Goal: Transaction & Acquisition: Register for event/course

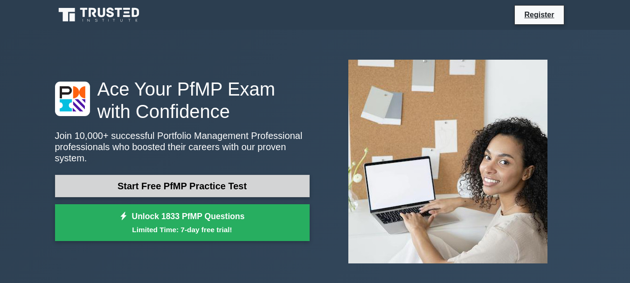
click at [190, 181] on link "Start Free PfMP Practice Test" at bounding box center [182, 186] width 255 height 22
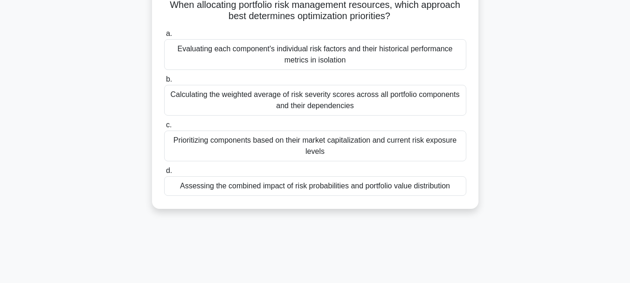
scroll to position [69, 0]
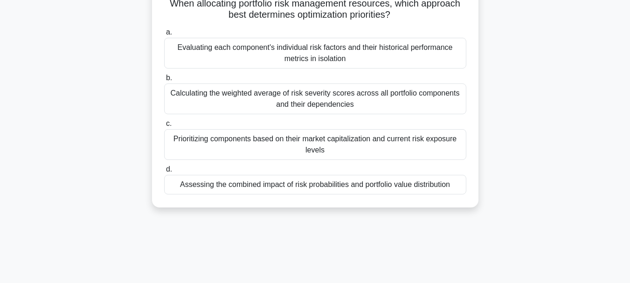
click at [355, 46] on div "Evaluating each component's individual risk factors and their historical perfor…" at bounding box center [315, 53] width 302 height 31
click at [164, 35] on input "a. Evaluating each component's individual risk factors and their historical per…" at bounding box center [164, 32] width 0 height 6
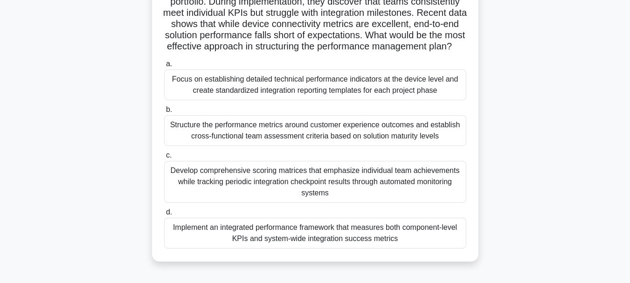
scroll to position [104, 0]
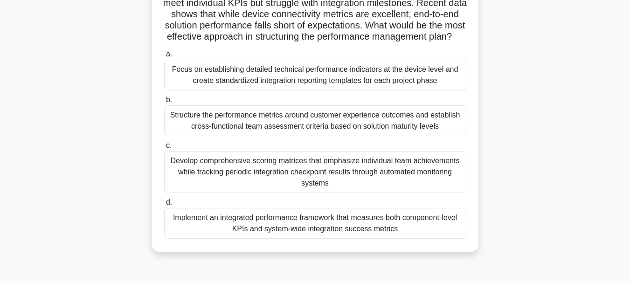
drag, startPoint x: 183, startPoint y: 74, endPoint x: 401, endPoint y: 246, distance: 277.5
click at [401, 246] on div "A portfolio manager at a large telecommunications company is developing a perfo…" at bounding box center [315, 100] width 319 height 296
copy div "A portfolio manager at a large telecommunications company is developing a perfo…"
click at [189, 219] on label "d. Implement an integrated performance framework that measures both component-l…" at bounding box center [315, 218] width 302 height 42
click at [164, 206] on input "d. Implement an integrated performance framework that measures both component-l…" at bounding box center [164, 203] width 0 height 6
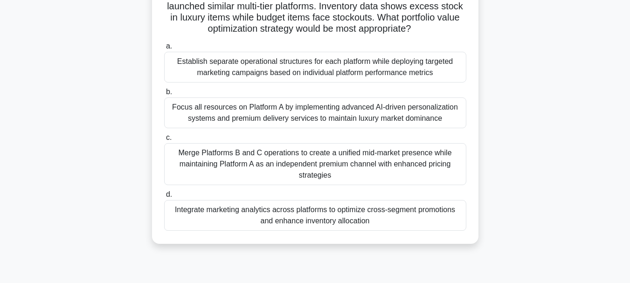
scroll to position [191, 0]
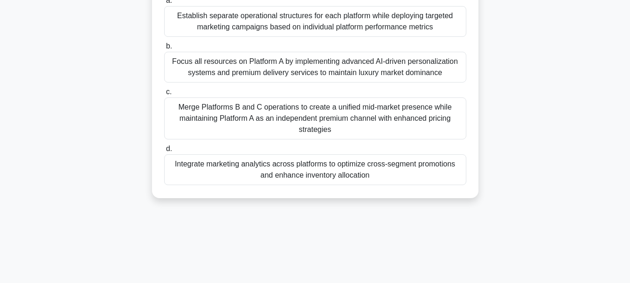
drag, startPoint x: 170, startPoint y: 72, endPoint x: 376, endPoint y: 179, distance: 231.5
click at [376, 179] on div "A leading fashion retailer's portfolio includes three online platforms: Platfor…" at bounding box center [315, 29] width 319 height 329
click at [232, 184] on div "Integrate marketing analytics across platforms to optimize cross-segment promot…" at bounding box center [315, 169] width 302 height 31
click at [164, 152] on input "d. Integrate marketing analytics across platforms to optimize cross-segment pro…" at bounding box center [164, 149] width 0 height 6
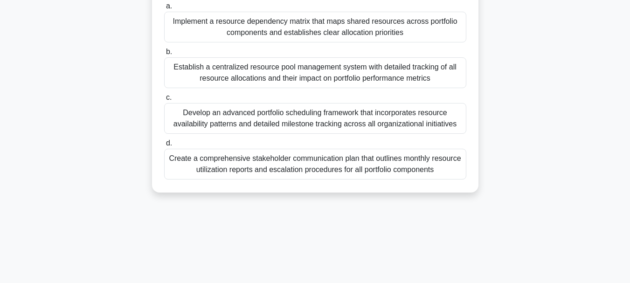
scroll to position [133, 0]
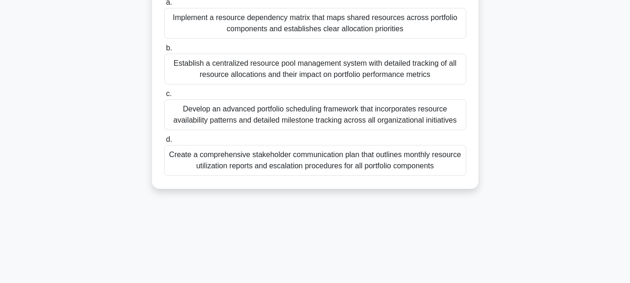
drag, startPoint x: 166, startPoint y: 73, endPoint x: 437, endPoint y: 182, distance: 292.3
click at [437, 182] on div "A portfolio management office (PMO) is leading a major organizational transform…" at bounding box center [315, 54] width 319 height 262
copy div "A portfolio management office (PMO) is leading a major organizational transform…"
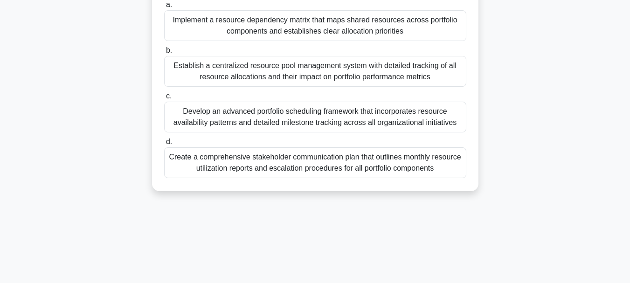
click at [80, 70] on div "A portfolio management office (PMO) is leading a major organizational transform…" at bounding box center [315, 62] width 532 height 281
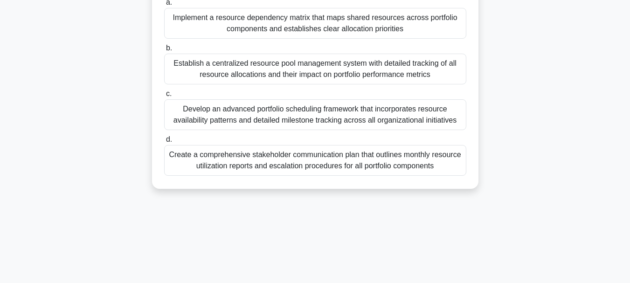
click at [180, 14] on div "Implement a resource dependency matrix that maps shared resources across portfo…" at bounding box center [315, 23] width 302 height 31
click at [164, 6] on input "a. Implement a resource dependency matrix that maps shared resources across por…" at bounding box center [164, 3] width 0 height 6
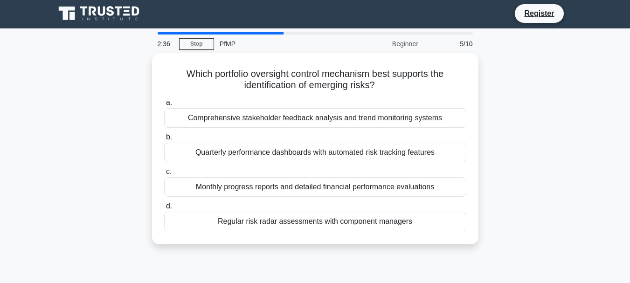
scroll to position [0, 0]
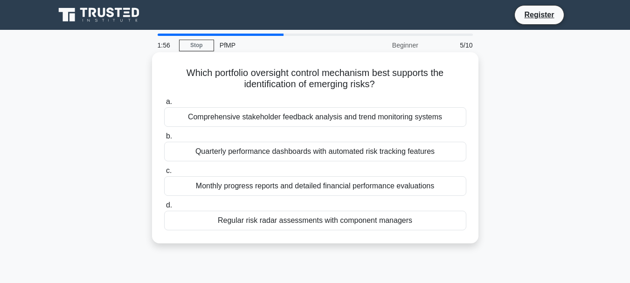
drag, startPoint x: 182, startPoint y: 72, endPoint x: 417, endPoint y: 230, distance: 283.5
click at [417, 230] on div "Which portfolio oversight control mechanism best supports the identification of…" at bounding box center [315, 148] width 319 height 184
copy div "Which portfolio oversight control mechanism best supports the identification of…"
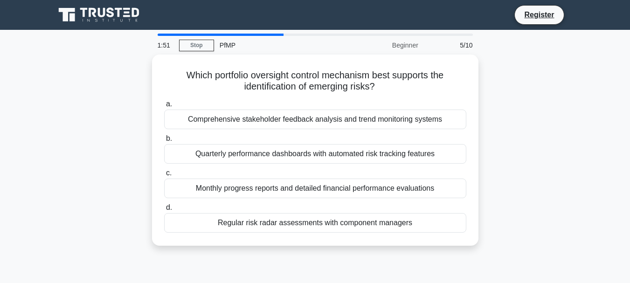
click at [75, 163] on div "Which portfolio oversight control mechanism best supports the identification of…" at bounding box center [315, 156] width 532 height 202
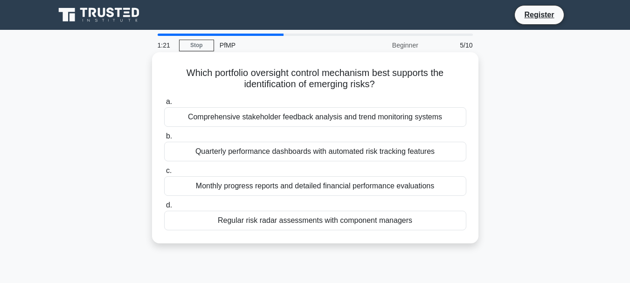
click at [182, 73] on h5 "Which portfolio oversight control mechanism best supports the identification of…" at bounding box center [315, 78] width 304 height 23
click at [172, 68] on h5 "Which portfolio oversight control mechanism best supports the identification of…" at bounding box center [315, 78] width 304 height 23
click at [174, 73] on h5 "Which portfolio oversight control mechanism best supports the identification of…" at bounding box center [315, 78] width 304 height 23
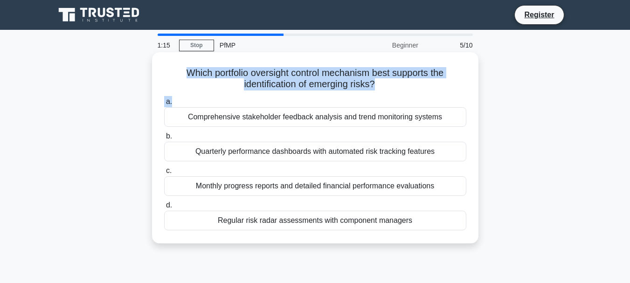
drag, startPoint x: 174, startPoint y: 73, endPoint x: 223, endPoint y: 103, distance: 58.0
click at [223, 103] on div "Which portfolio oversight control mechanism best supports the identification of…" at bounding box center [315, 148] width 319 height 184
click at [223, 103] on label "a. Comprehensive stakeholder feedback analysis and trend monitoring systems" at bounding box center [315, 111] width 302 height 31
click at [164, 103] on input "a. Comprehensive stakeholder feedback analysis and trend monitoring systems" at bounding box center [164, 102] width 0 height 6
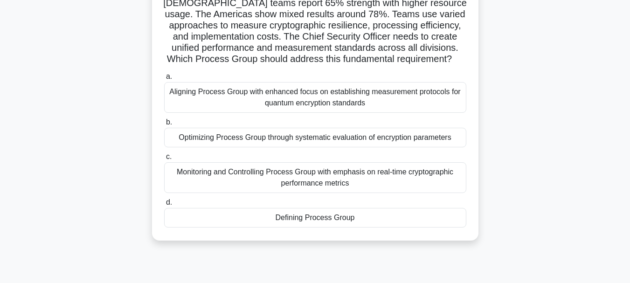
scroll to position [193, 0]
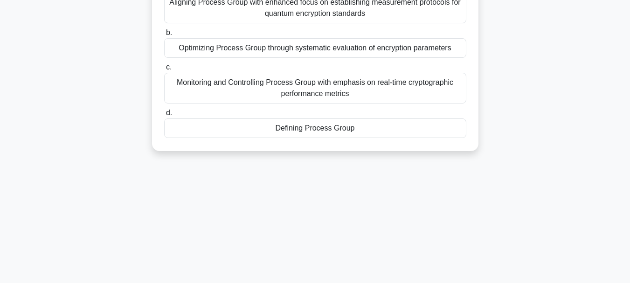
click at [273, 126] on div "A global cybersecurity firm is developing quantum-resistant encryption solution…" at bounding box center [315, 5] width 319 height 284
copy div "A global cybersecurity firm is developing quantum-resistant encryption solution…"
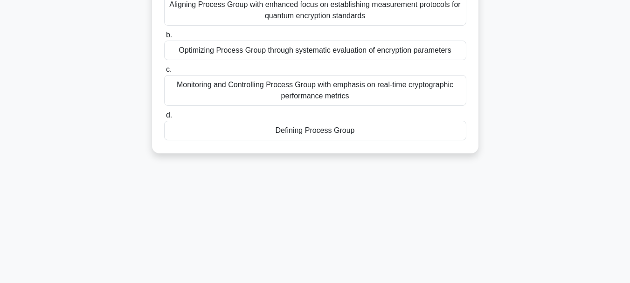
click at [138, 33] on div "A global cybersecurity firm is developing quantum-resistant encryption solution…" at bounding box center [315, 13] width 532 height 303
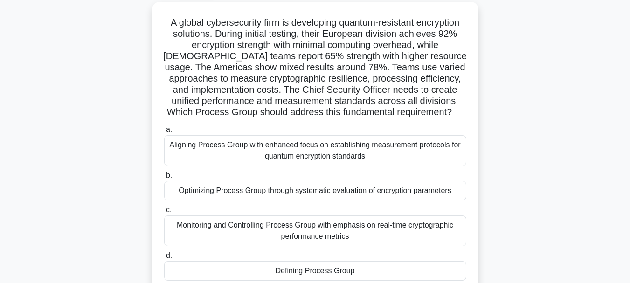
scroll to position [52, 0]
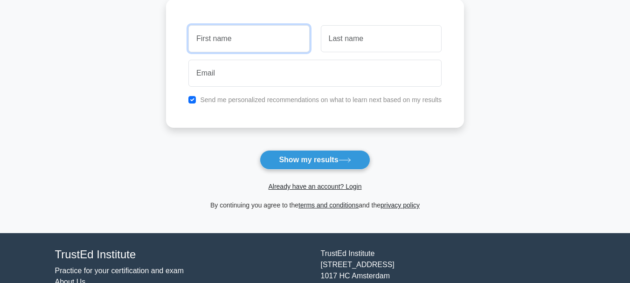
scroll to position [135, 0]
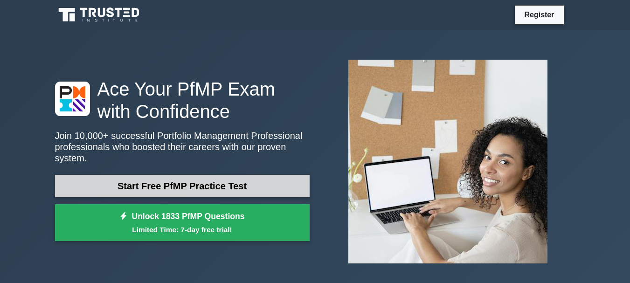
click at [201, 179] on link "Start Free PfMP Practice Test" at bounding box center [182, 186] width 255 height 22
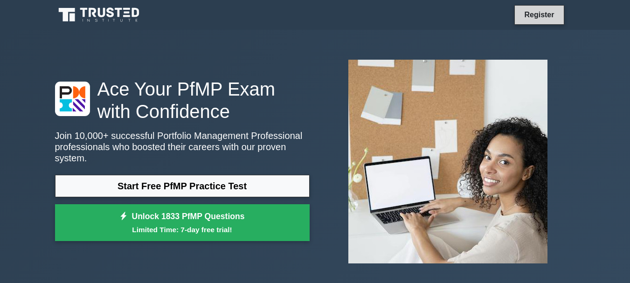
click at [530, 13] on link "Register" at bounding box center [539, 15] width 41 height 12
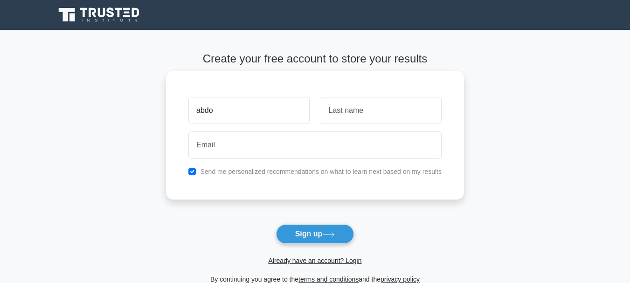
type input "abdo"
click at [383, 111] on input "text" at bounding box center [381, 110] width 121 height 27
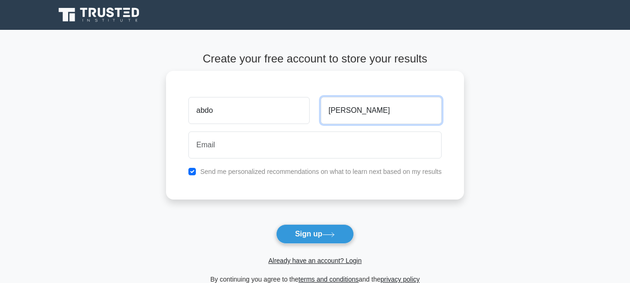
type input "[PERSON_NAME]"
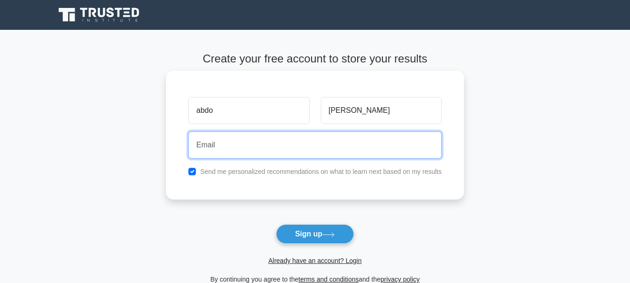
click at [327, 139] on input "email" at bounding box center [314, 145] width 253 height 27
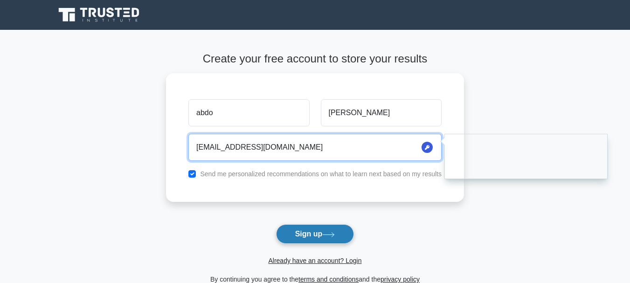
type input "[EMAIL_ADDRESS][DOMAIN_NAME]"
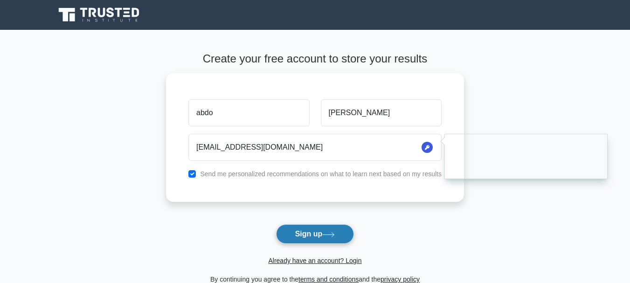
click at [296, 232] on button "Sign up" at bounding box center [315, 234] width 78 height 20
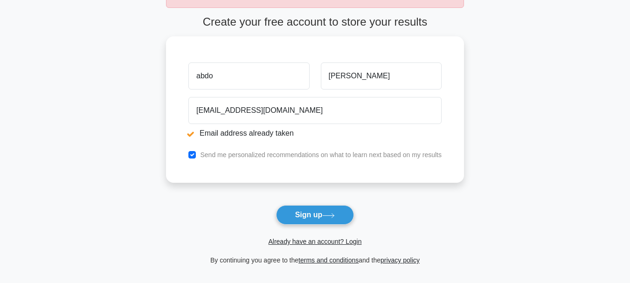
scroll to position [73, 0]
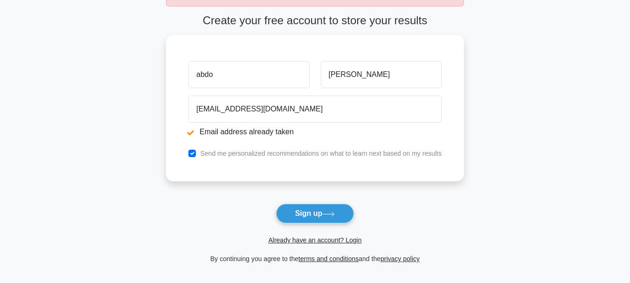
drag, startPoint x: 625, startPoint y: 146, endPoint x: 624, endPoint y: 161, distance: 15.0
click at [624, 161] on main "Email address already taken Create your free account to store your results abdo…" at bounding box center [315, 122] width 630 height 330
click at [306, 212] on button "Sign up" at bounding box center [315, 214] width 78 height 20
